Goal: Information Seeking & Learning: Learn about a topic

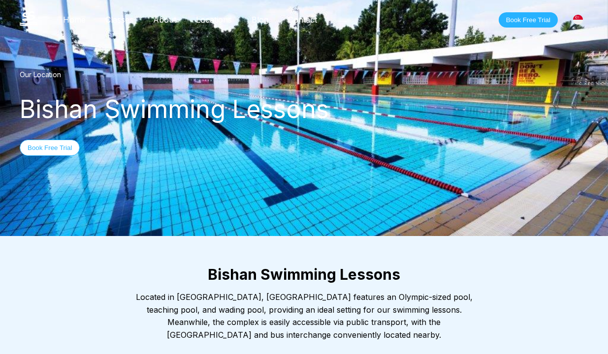
click at [127, 22] on link "Classes" at bounding box center [119, 20] width 48 height 10
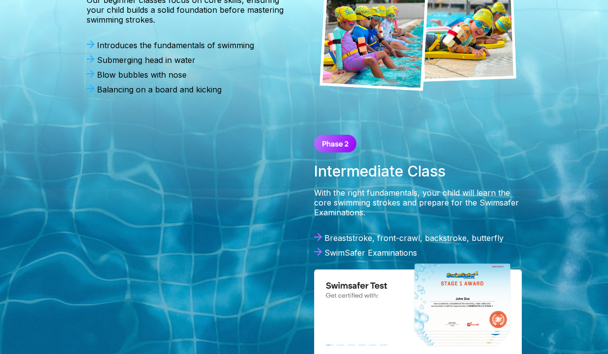
scroll to position [829, 0]
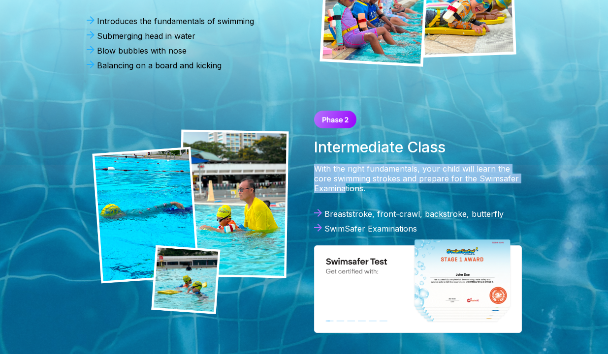
drag, startPoint x: 315, startPoint y: 150, endPoint x: 346, endPoint y: 165, distance: 34.1
click at [346, 165] on div "With the right fundamentals, your child will learn the core swimming strokes an…" at bounding box center [418, 179] width 208 height 30
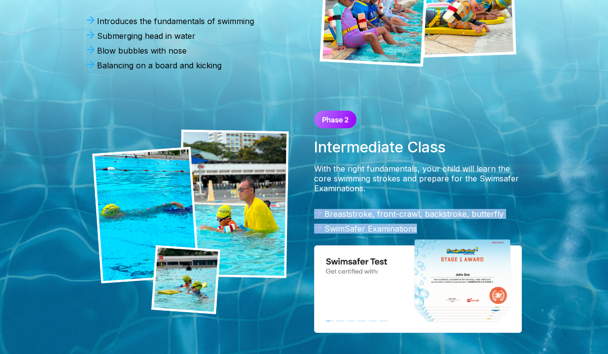
drag, startPoint x: 325, startPoint y: 185, endPoint x: 423, endPoint y: 210, distance: 100.4
click at [423, 210] on div "Intermediate Class With the right fundamentals, your child will learn the core …" at bounding box center [417, 222] width 227 height 242
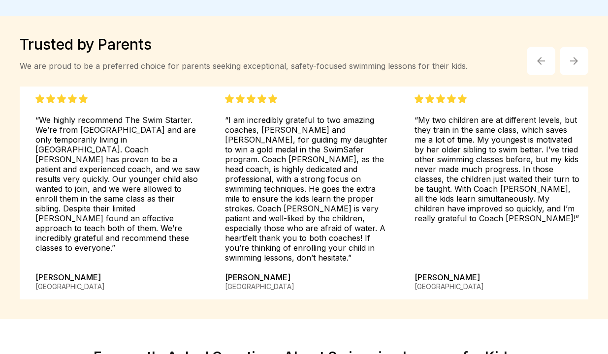
scroll to position [2296, 0]
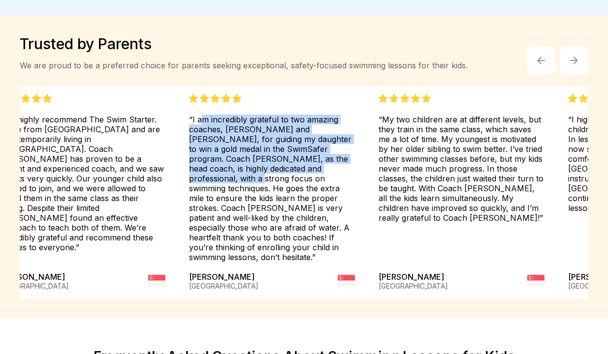
drag, startPoint x: 239, startPoint y: 96, endPoint x: 203, endPoint y: 152, distance: 66.6
click at [203, 152] on div "“I am incredibly grateful to two amazing coaches, [PERSON_NAME] and [PERSON_NAM…" at bounding box center [272, 178] width 166 height 168
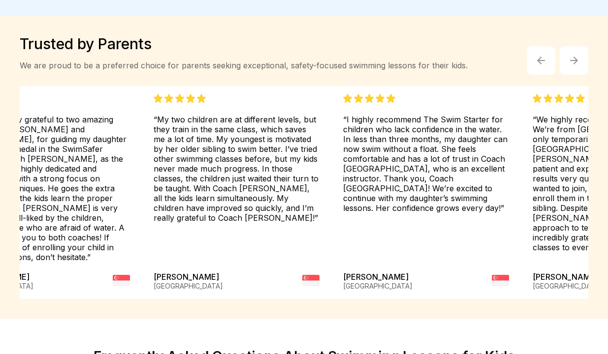
drag, startPoint x: 488, startPoint y: 126, endPoint x: 227, endPoint y: 128, distance: 260.8
click at [227, 128] on div "“My two children are at different levels, but they train in the same class, whi…" at bounding box center [237, 158] width 166 height 129
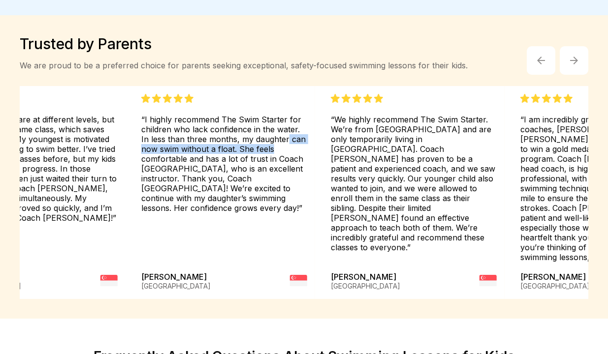
drag, startPoint x: 561, startPoint y: 118, endPoint x: 272, endPoint y: 120, distance: 289.8
click at [272, 120] on div "“I highly recommend The Swim Starter for children who lack confidence in the wa…" at bounding box center [224, 153] width 166 height 119
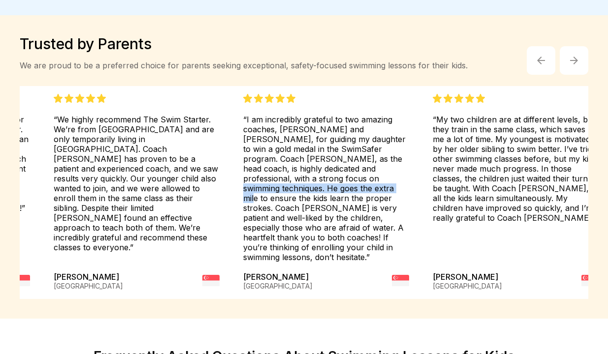
drag, startPoint x: 495, startPoint y: 162, endPoint x: 324, endPoint y: 153, distance: 171.5
click at [324, 153] on div "“I am incredibly grateful to two amazing coaches, [PERSON_NAME] and [PERSON_NAM…" at bounding box center [326, 178] width 166 height 168
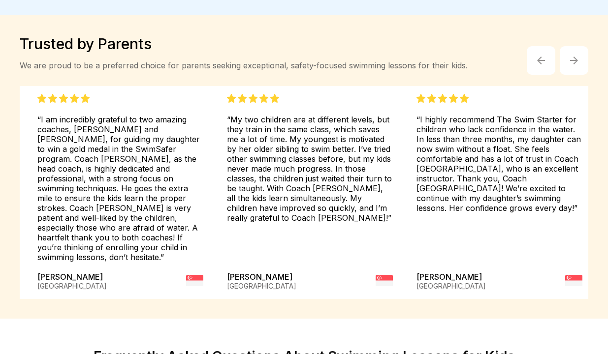
drag, startPoint x: 516, startPoint y: 157, endPoint x: 329, endPoint y: 151, distance: 187.6
click at [329, 151] on div "“My two children are at different levels, but they train in the same class, whi…" at bounding box center [310, 158] width 166 height 129
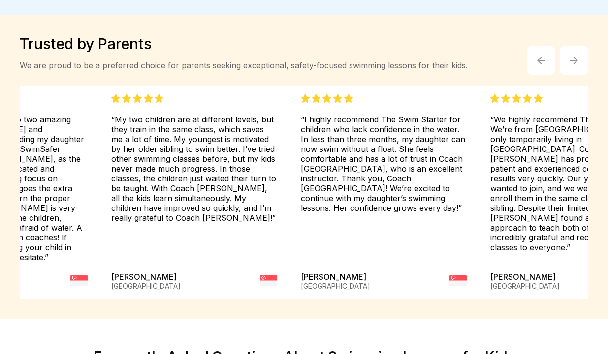
drag, startPoint x: 486, startPoint y: 156, endPoint x: 372, endPoint y: 149, distance: 113.9
click at [372, 149] on div "“I highly recommend The Swim Starter for children who lack confidence in the wa…" at bounding box center [384, 153] width 166 height 119
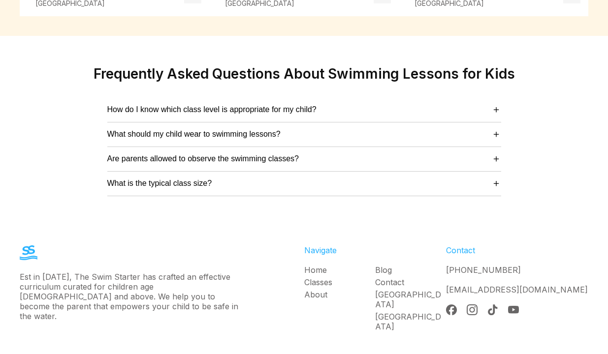
scroll to position [2584, 0]
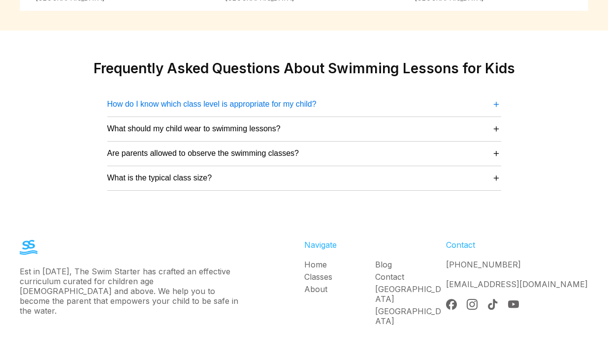
click at [257, 100] on span "How do I know which class level is appropriate for my child?" at bounding box center [211, 104] width 209 height 9
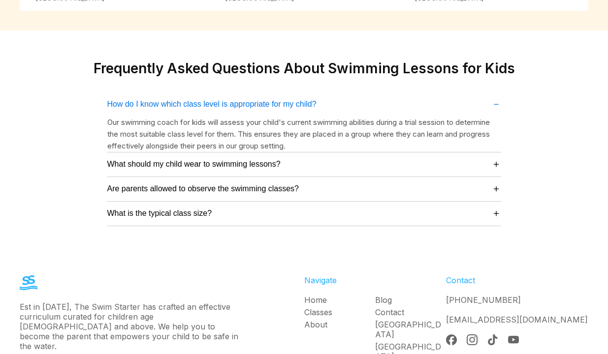
click at [257, 100] on span "How do I know which class level is appropriate for my child?" at bounding box center [211, 104] width 209 height 9
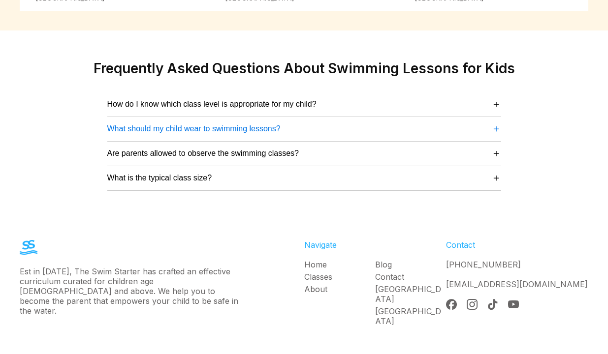
click at [249, 122] on button "What should my child wear to swimming lessons? ＋" at bounding box center [304, 128] width 394 height 13
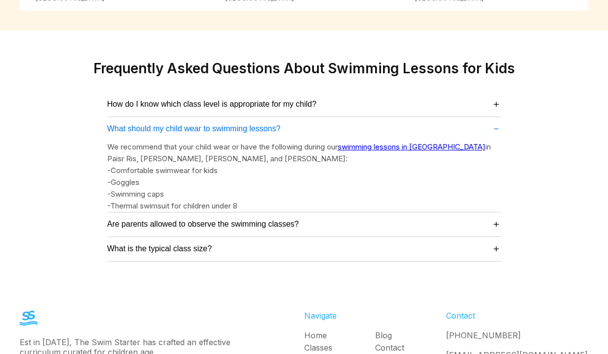
click at [249, 122] on button "What should my child wear to swimming lessons? －" at bounding box center [304, 128] width 394 height 13
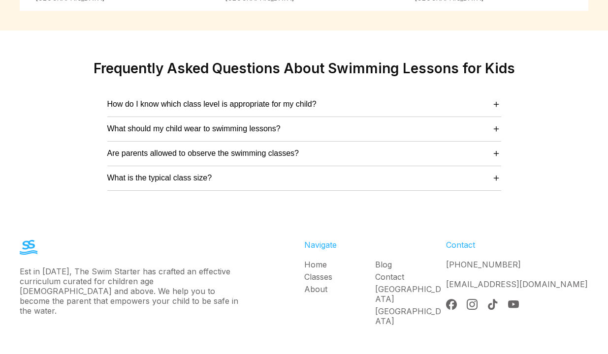
click at [231, 142] on div "Are parents allowed to observe the swimming classes? ＋ Yes, parents are welcome…" at bounding box center [304, 154] width 394 height 25
click at [234, 149] on span "Are parents allowed to observe the swimming classes?" at bounding box center [203, 153] width 192 height 9
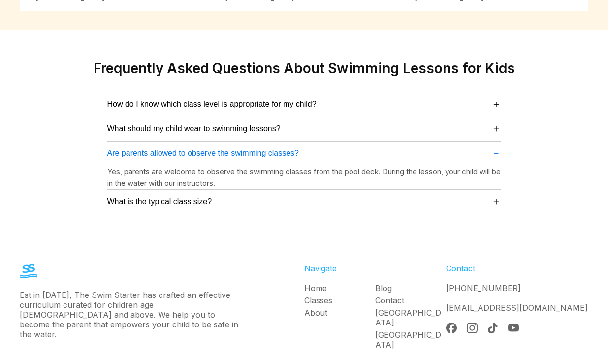
click at [234, 149] on span "Are parents allowed to observe the swimming classes?" at bounding box center [203, 153] width 192 height 9
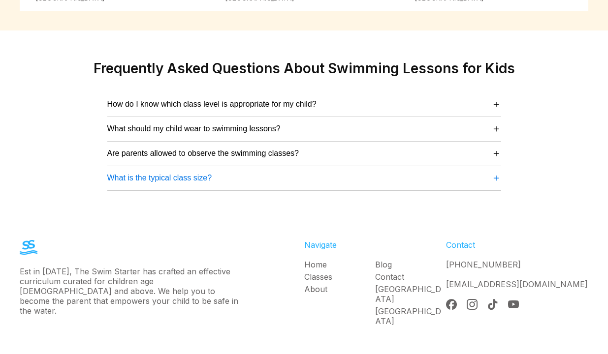
click at [200, 174] on span "What is the typical class size?" at bounding box center [159, 178] width 105 height 9
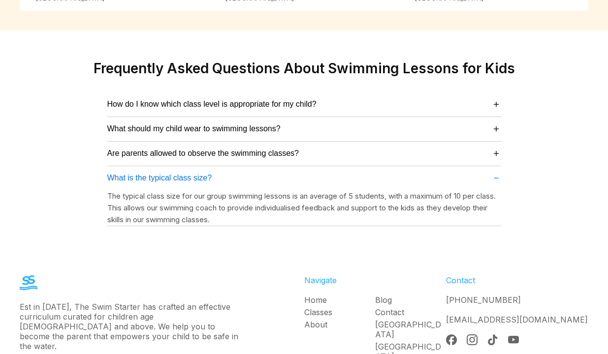
click at [200, 174] on span "What is the typical class size?" at bounding box center [159, 178] width 105 height 9
